Goal: Find specific page/section: Find specific page/section

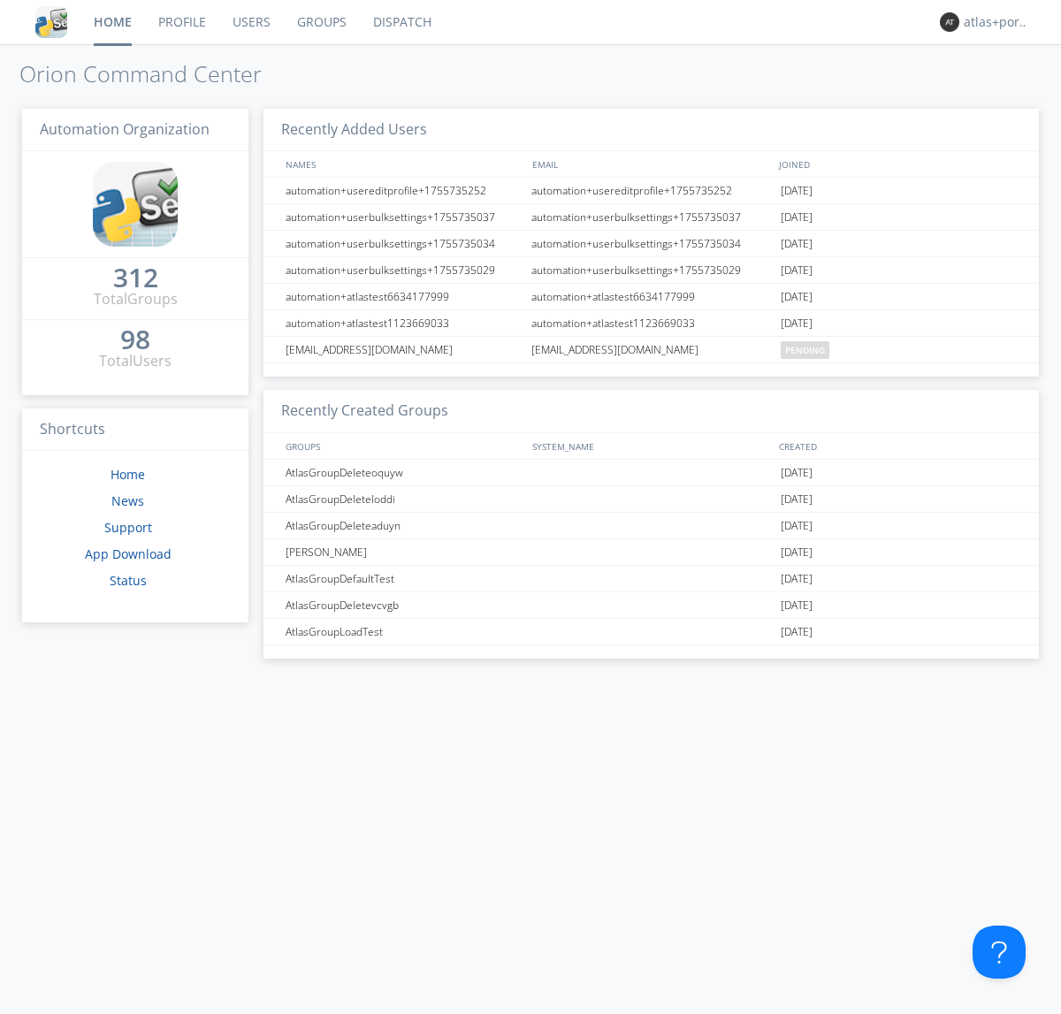
click at [400, 22] on link "Dispatch" at bounding box center [402, 22] width 85 height 44
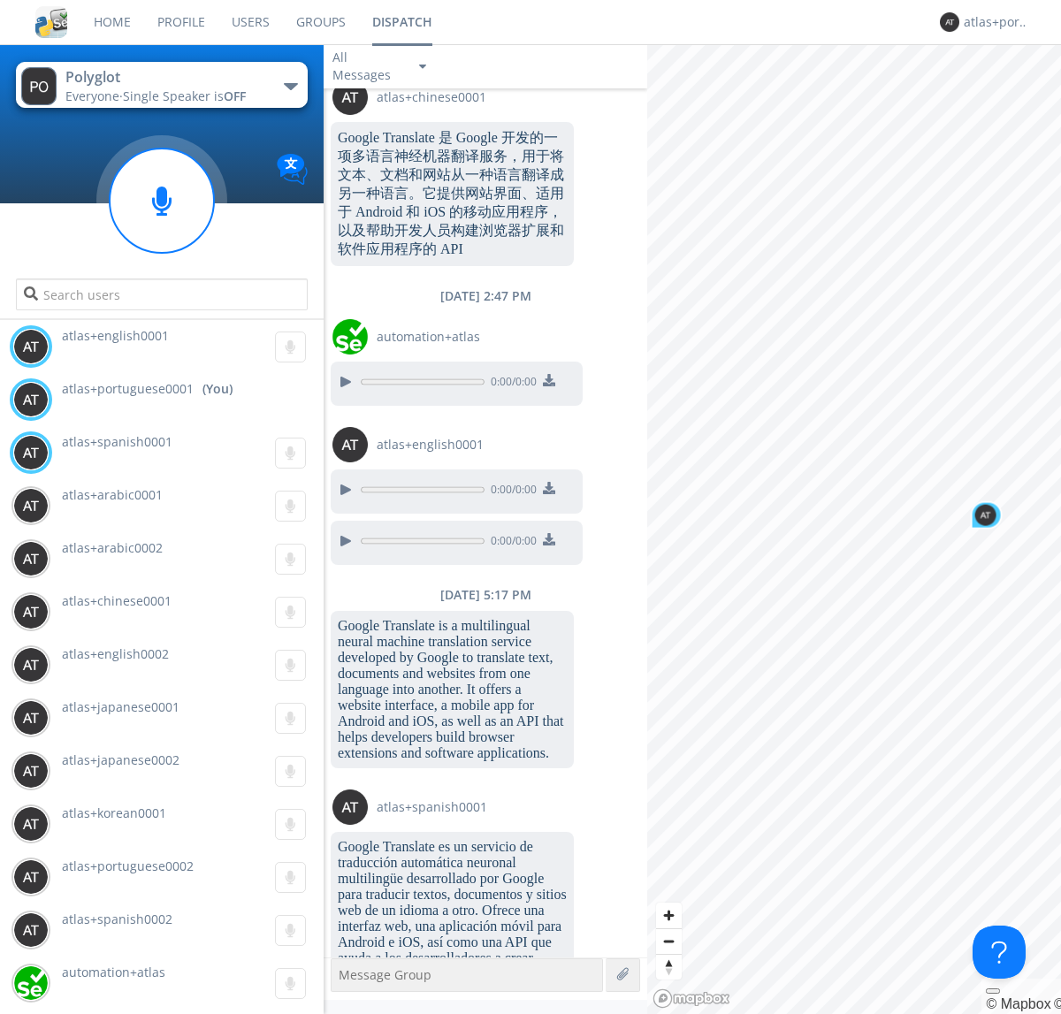
scroll to position [1894, 0]
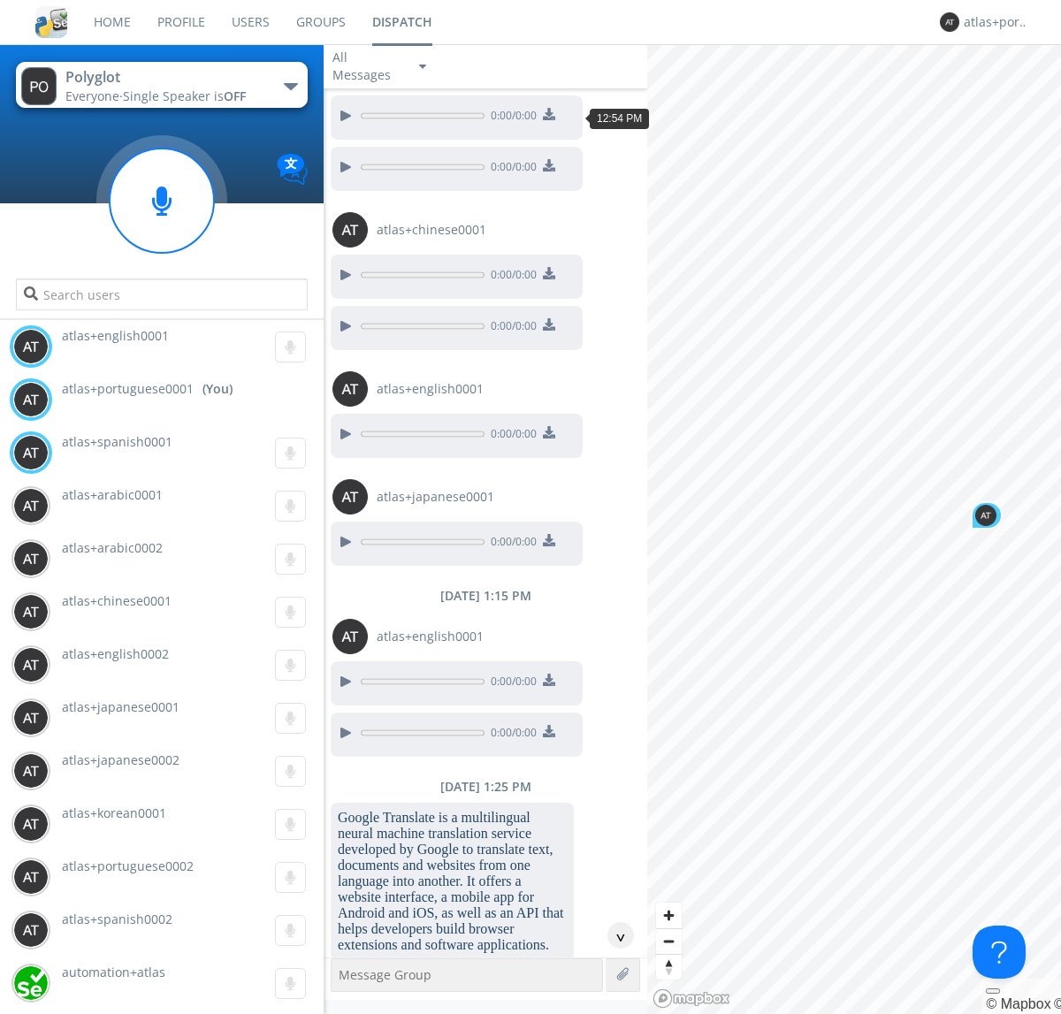
scroll to position [2563, 0]
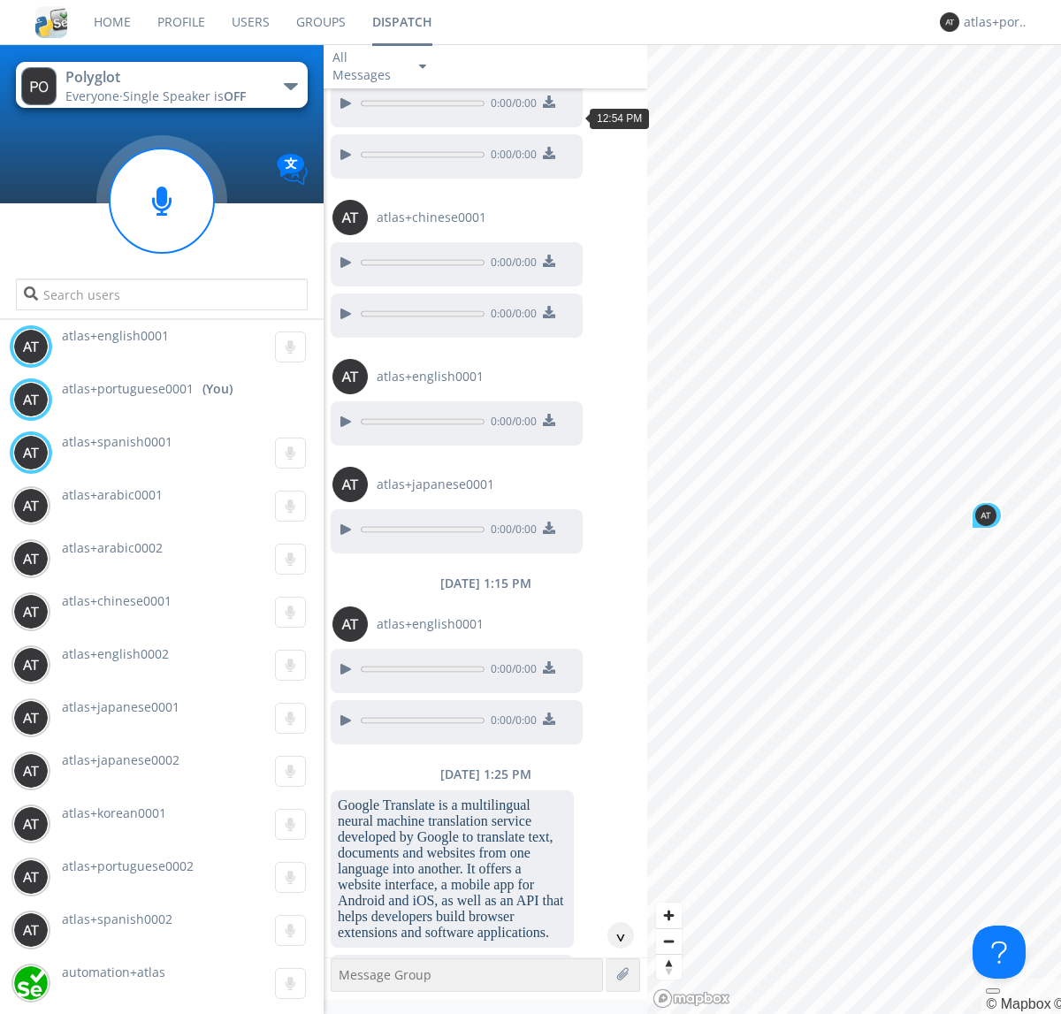
click at [613, 935] on div "^" at bounding box center [620, 935] width 27 height 27
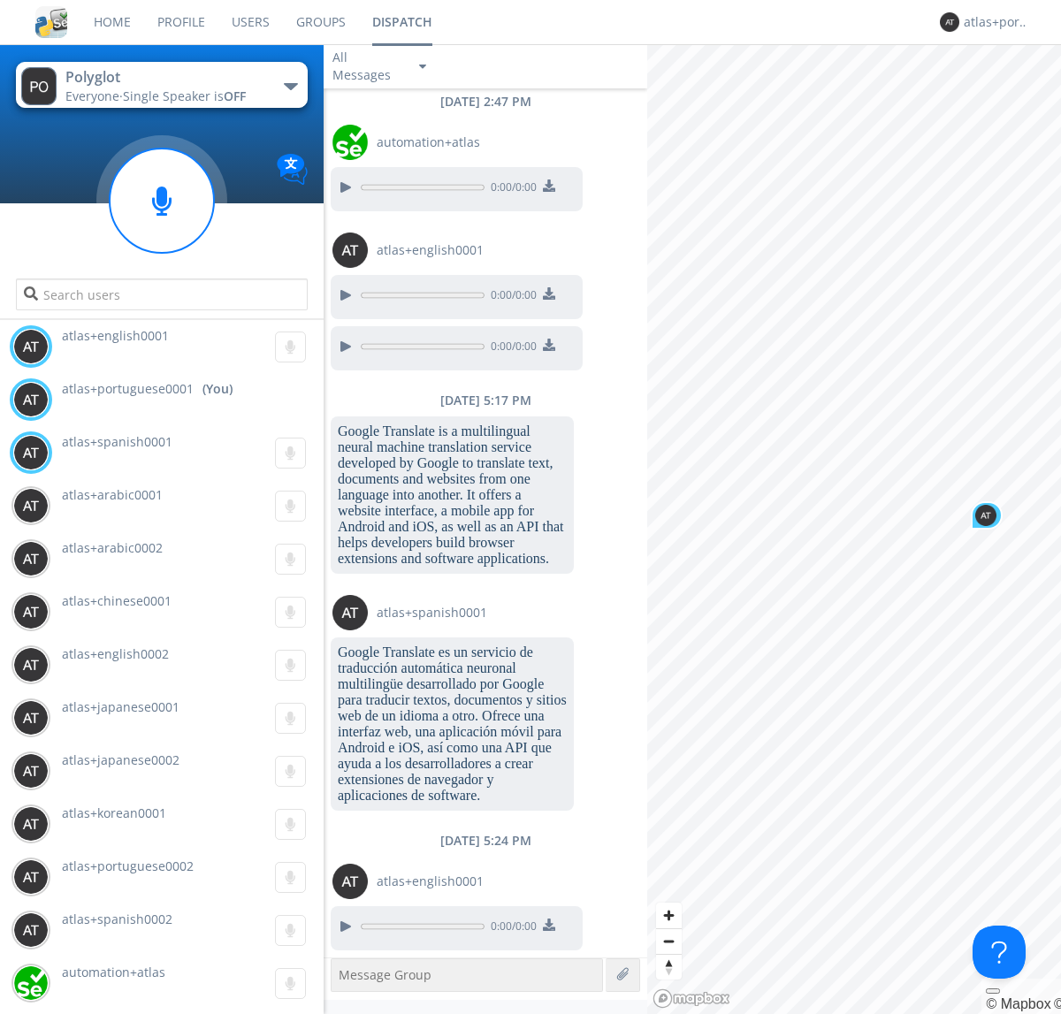
scroll to position [4323, 0]
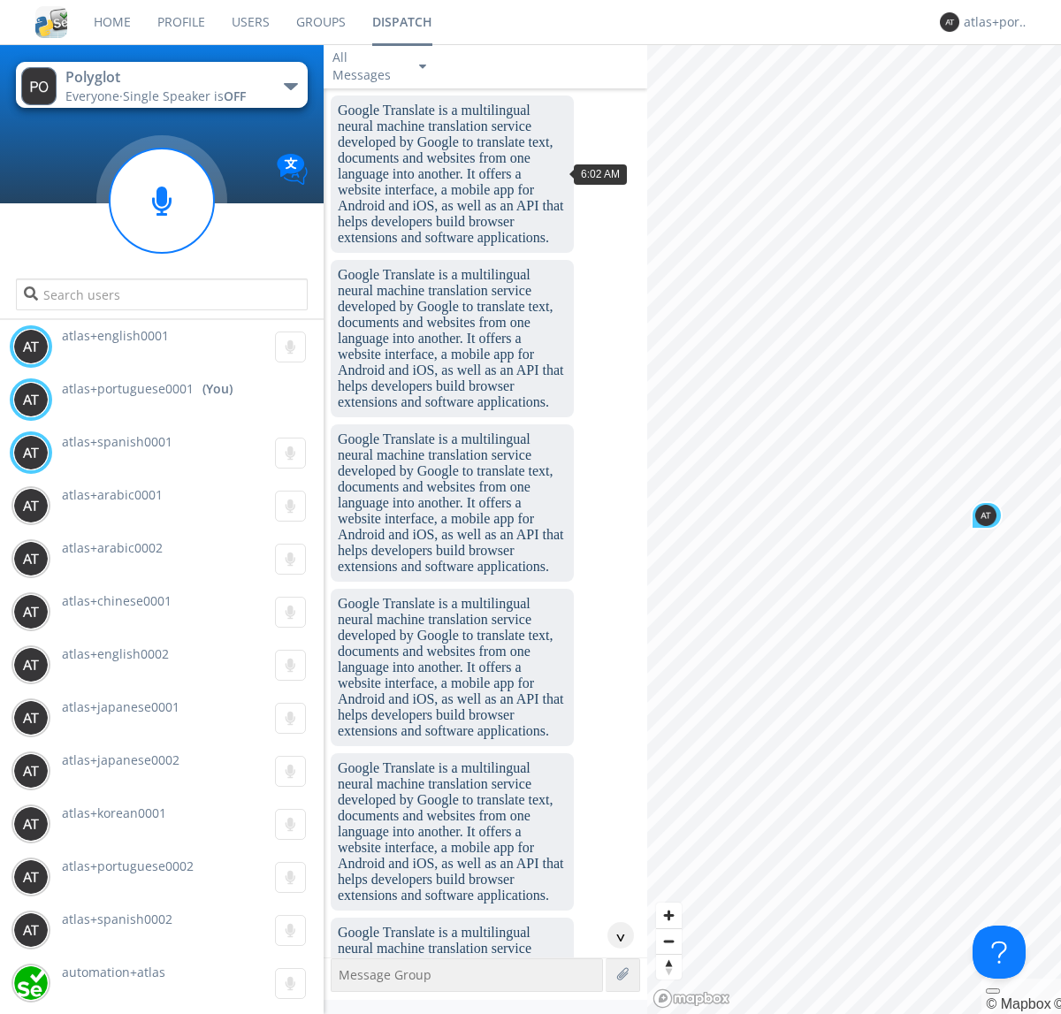
scroll to position [81, 0]
click at [613, 935] on div "^" at bounding box center [620, 935] width 27 height 27
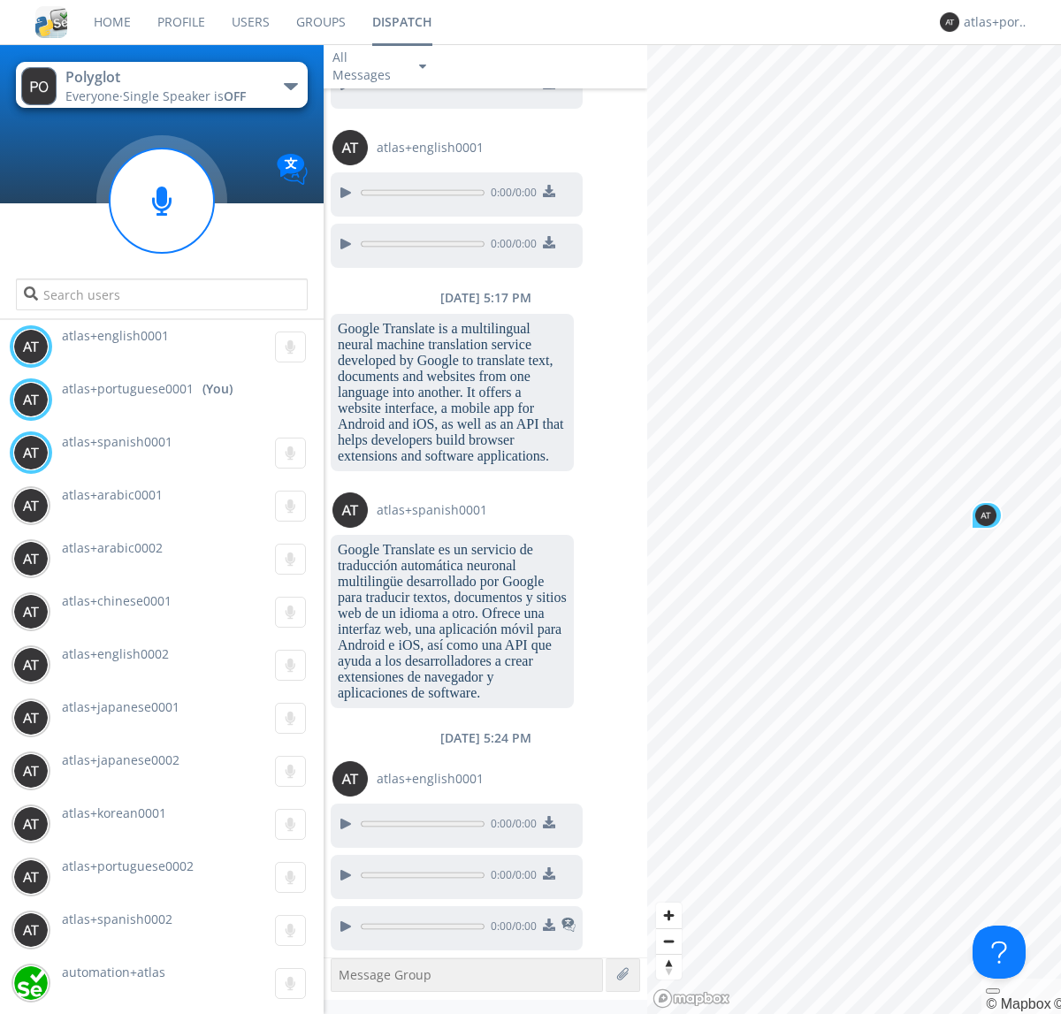
scroll to position [4372, 0]
